Goal: Navigation & Orientation: Find specific page/section

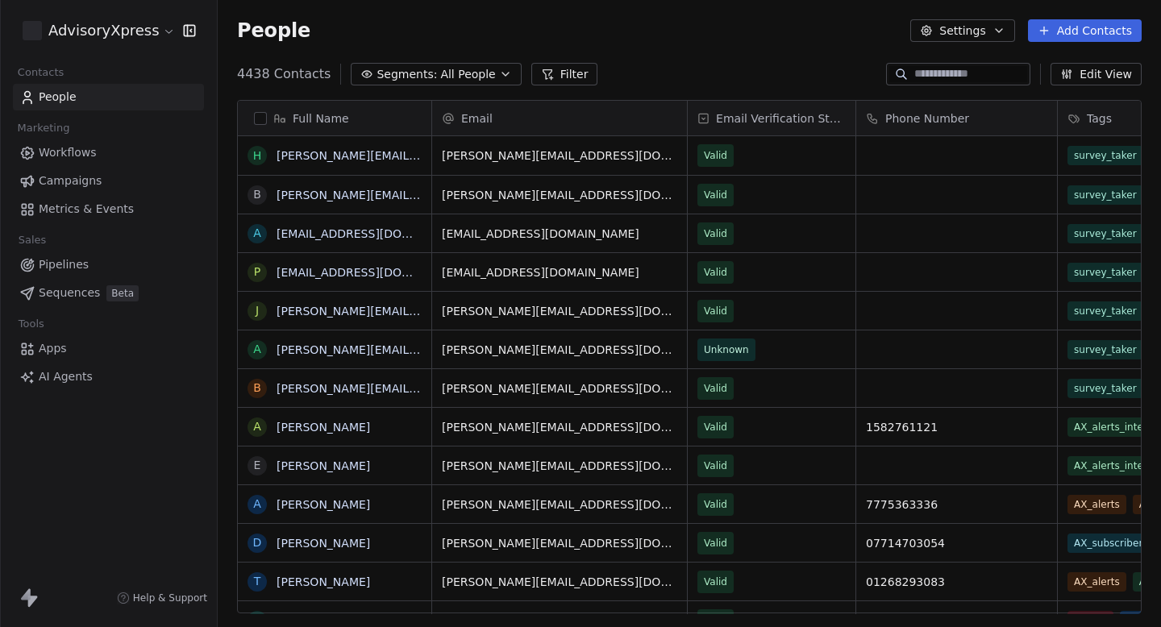
scroll to position [552, 943]
click at [97, 185] on span "Campaigns" at bounding box center [70, 181] width 63 height 17
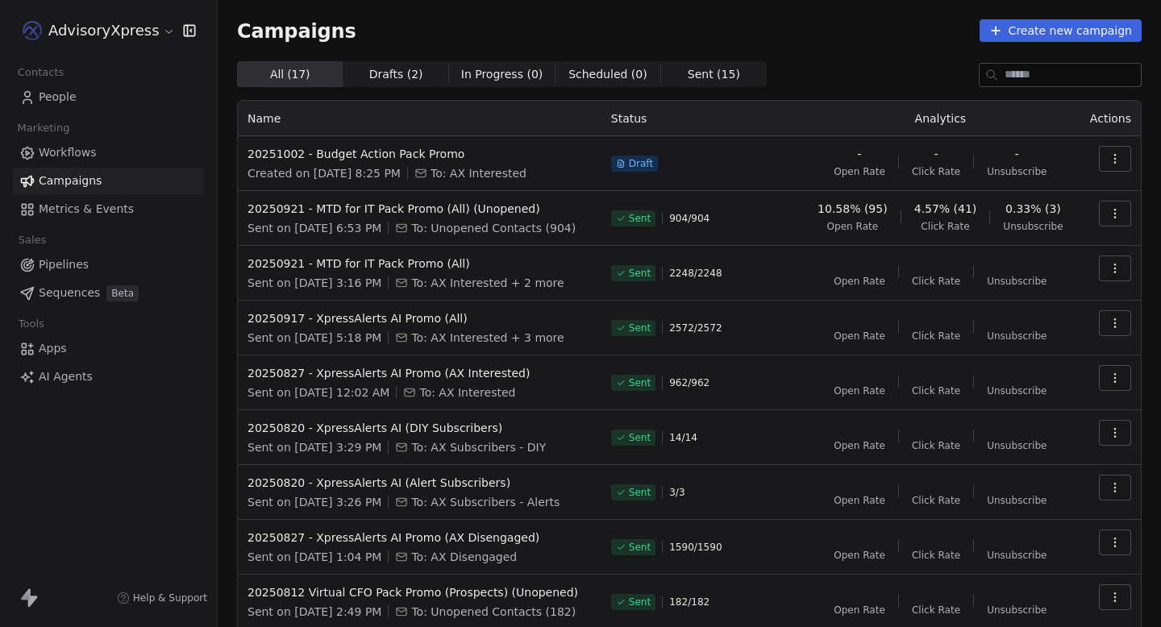
click at [141, 156] on link "Workflows" at bounding box center [108, 153] width 191 height 27
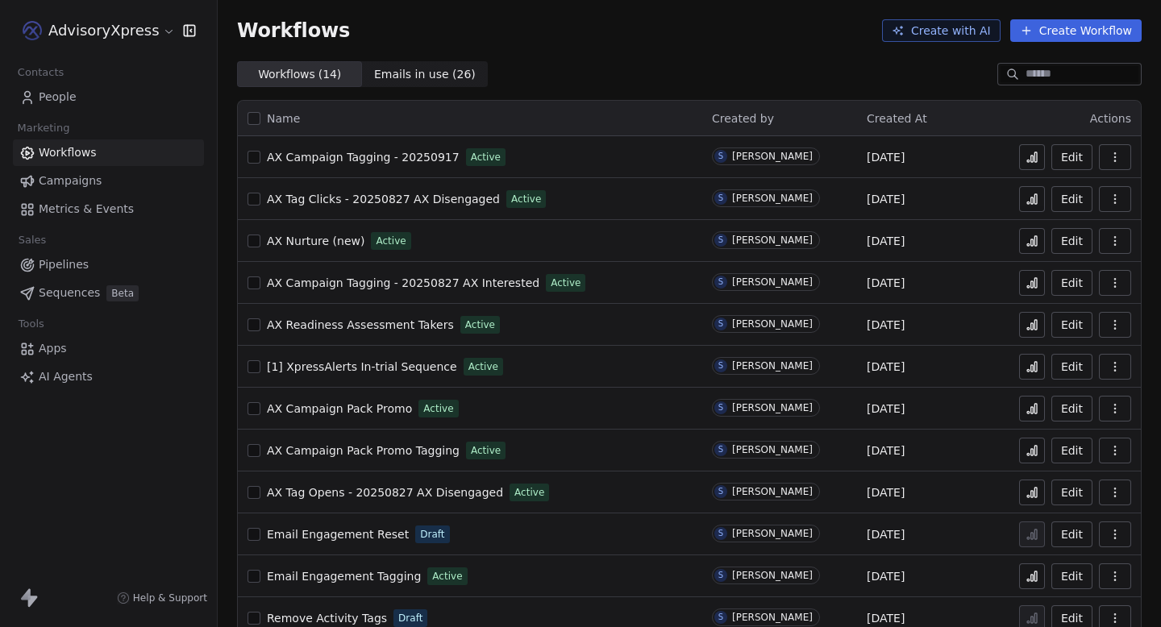
click at [1034, 240] on icon at bounding box center [1032, 242] width 2 height 6
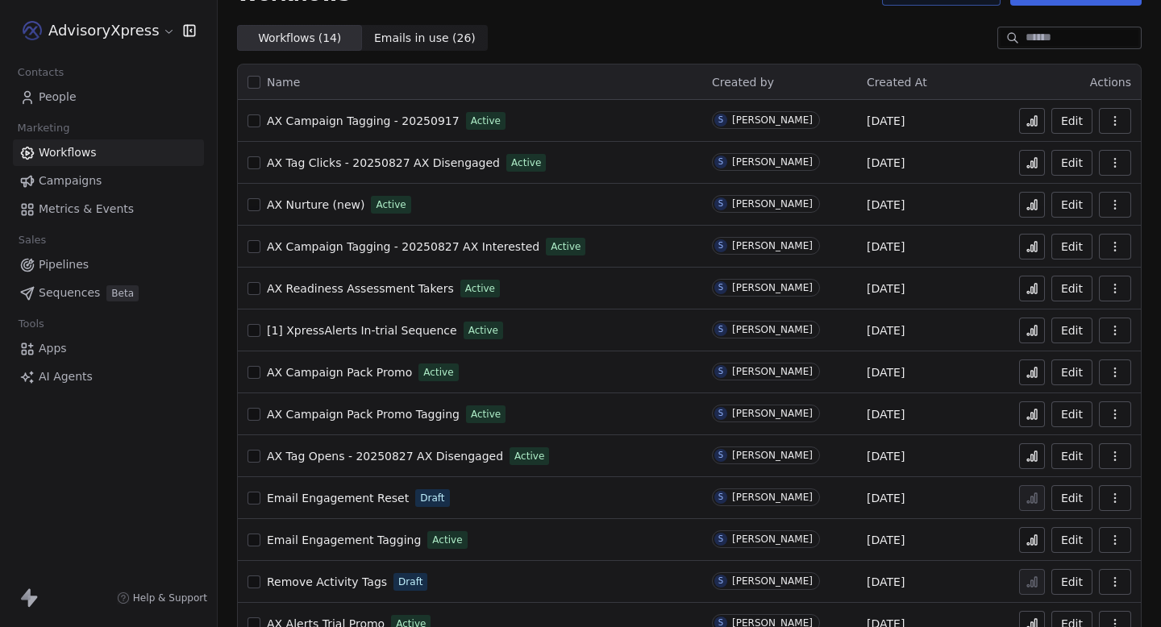
click at [1029, 200] on icon at bounding box center [1032, 204] width 13 height 13
